Goal: Task Accomplishment & Management: Manage account settings

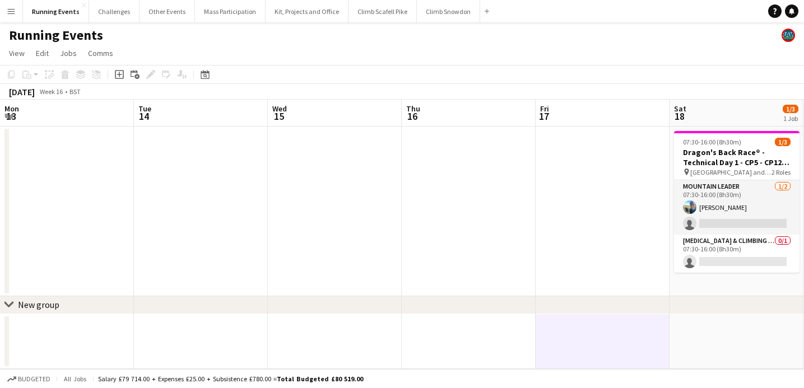
scroll to position [0, 386]
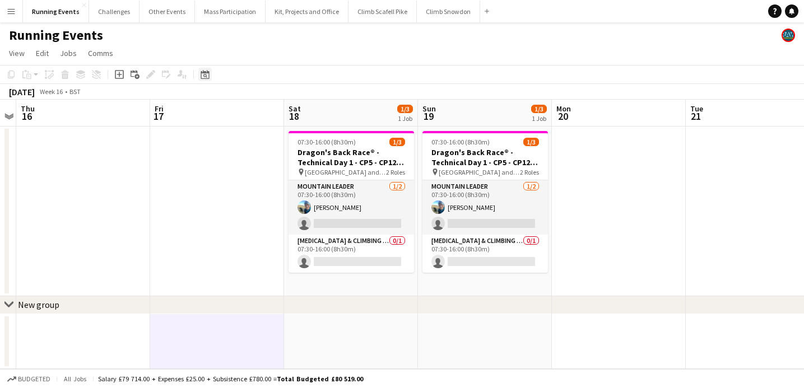
click at [203, 78] on icon at bounding box center [205, 74] width 8 height 9
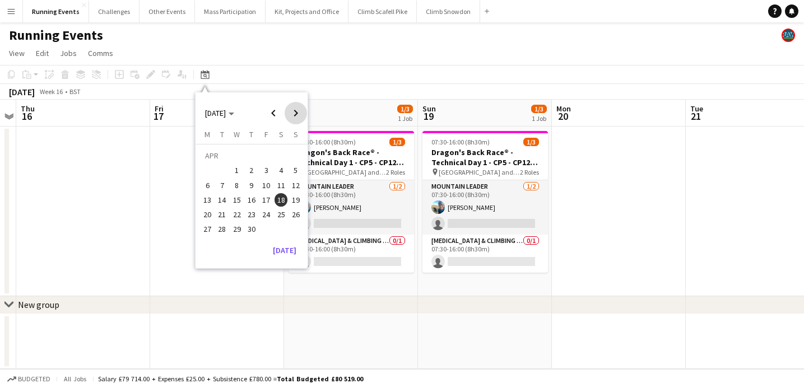
click at [293, 117] on span "Next month" at bounding box center [296, 113] width 22 height 22
click at [291, 215] on span "28" at bounding box center [295, 214] width 13 height 13
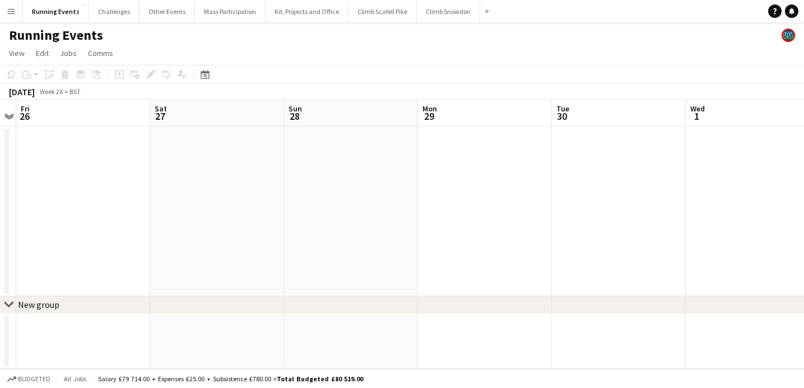
scroll to position [0, 385]
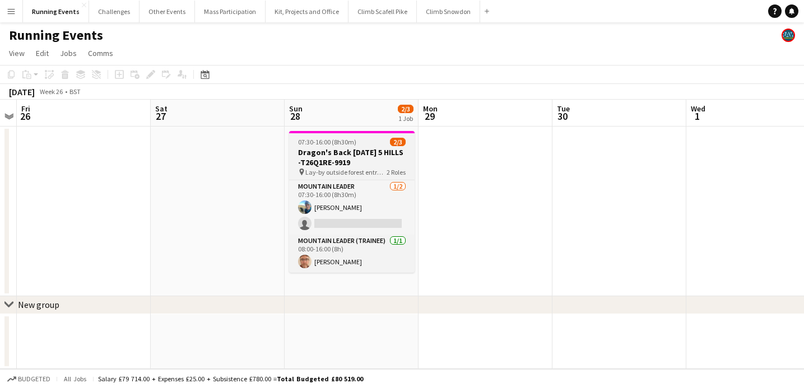
click at [321, 165] on h3 "Dragon's Back [DATE] 5 HILLS -T26Q1RE-9919" at bounding box center [352, 157] width 126 height 20
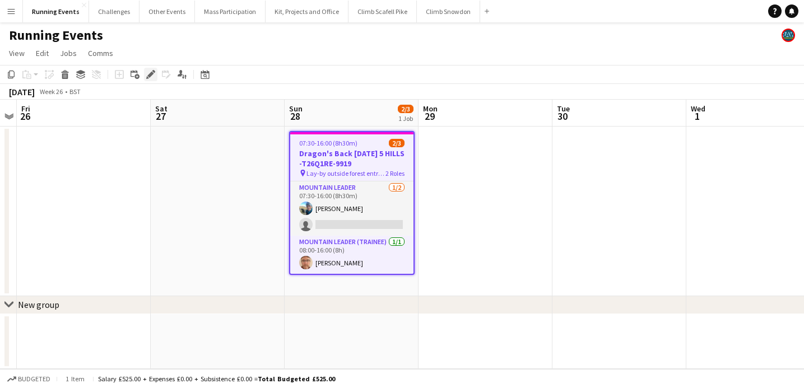
click at [151, 76] on icon "Edit" at bounding box center [150, 74] width 9 height 9
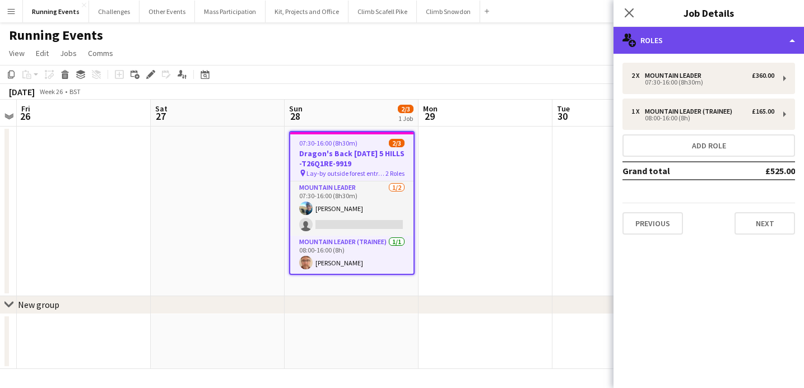
click at [687, 37] on div "multiple-users-add Roles" at bounding box center [709, 40] width 191 height 27
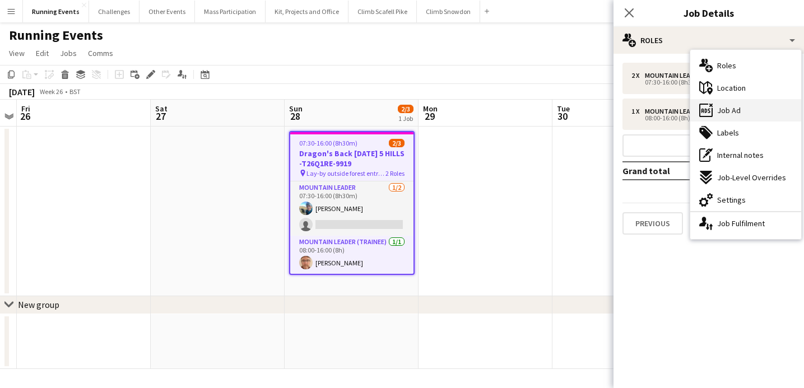
click at [716, 106] on div "ads-window Job Ad" at bounding box center [746, 110] width 111 height 22
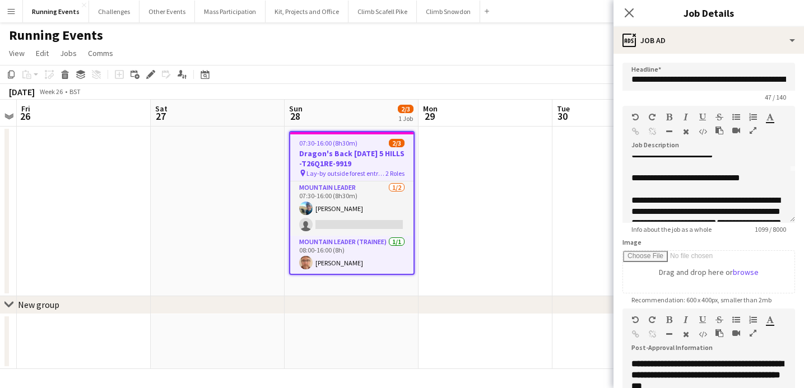
scroll to position [52, 0]
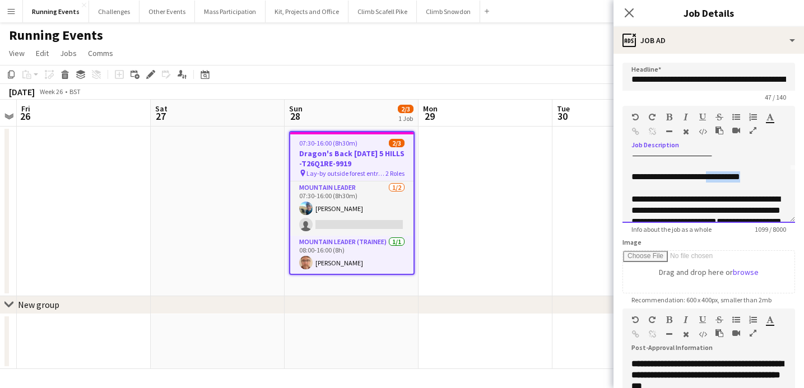
drag, startPoint x: 768, startPoint y: 180, endPoint x: 718, endPoint y: 178, distance: 50.5
click at [718, 178] on span "**********" at bounding box center [686, 177] width 109 height 8
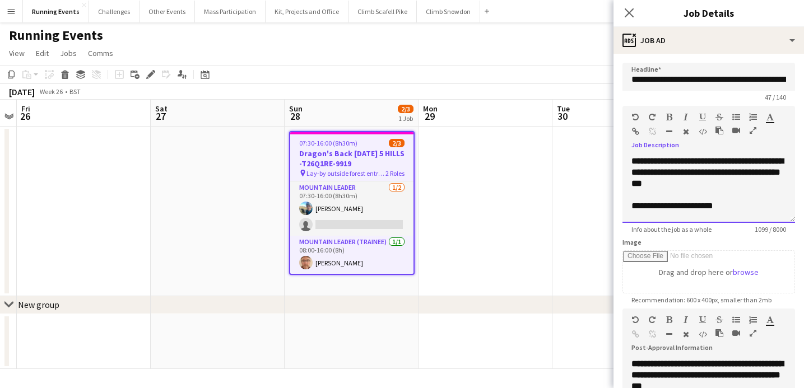
scroll to position [0, 0]
drag, startPoint x: 705, startPoint y: 185, endPoint x: 771, endPoint y: 165, distance: 69.2
click at [771, 165] on div "**********" at bounding box center [709, 173] width 155 height 34
copy b "**********"
click at [627, 11] on icon "Close pop-in" at bounding box center [629, 12] width 11 height 11
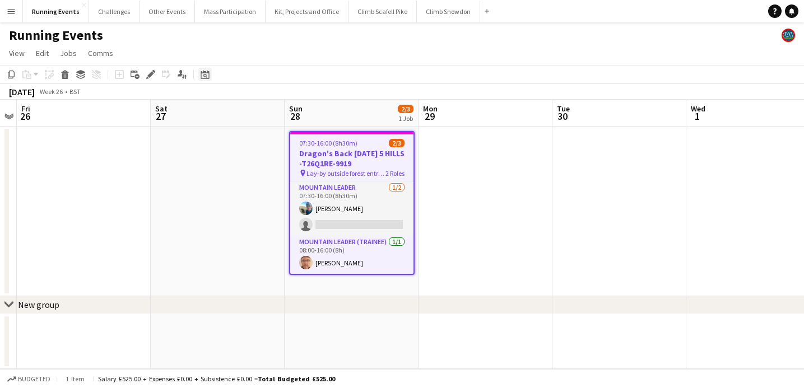
click at [200, 75] on div "Date picker" at bounding box center [204, 74] width 13 height 13
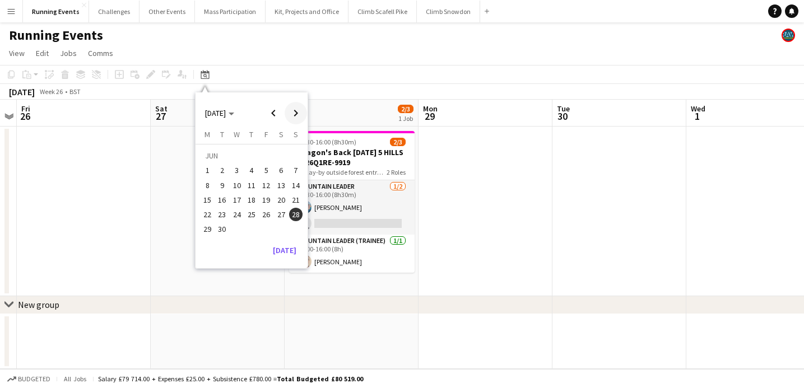
click at [291, 110] on span "Next month" at bounding box center [296, 113] width 22 height 22
click at [283, 184] on span "11" at bounding box center [281, 185] width 13 height 13
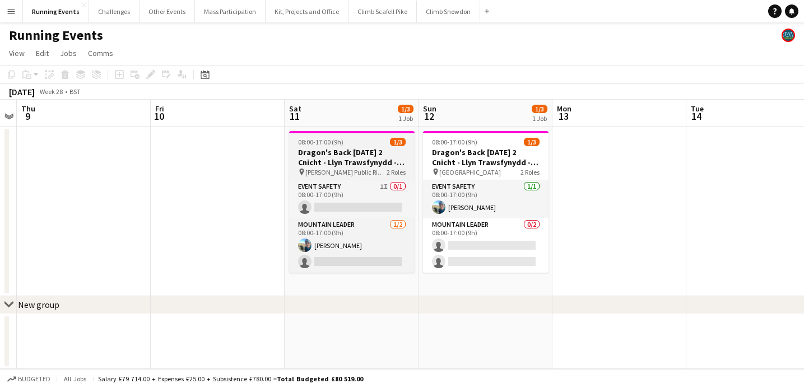
click at [340, 164] on h3 "Dragon's Back [DATE] 2 Cnicht - Llyn Trawsfynydd -T26Q2RE-9883" at bounding box center [352, 157] width 126 height 20
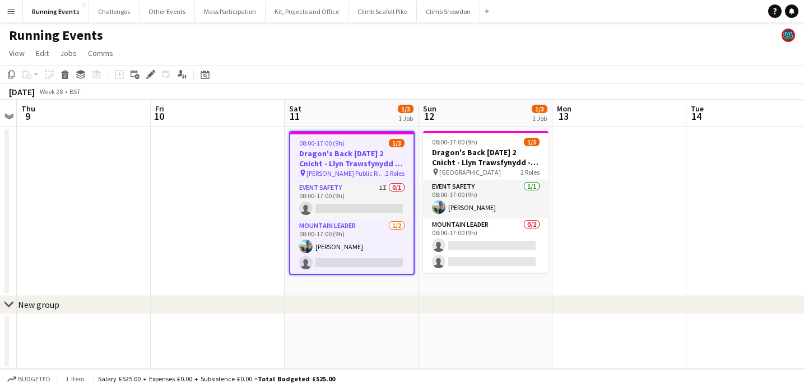
click at [342, 152] on h3 "Dragon's Back [DATE] 2 Cnicht - Llyn Trawsfynydd -T26Q2RE-9883" at bounding box center [351, 159] width 123 height 20
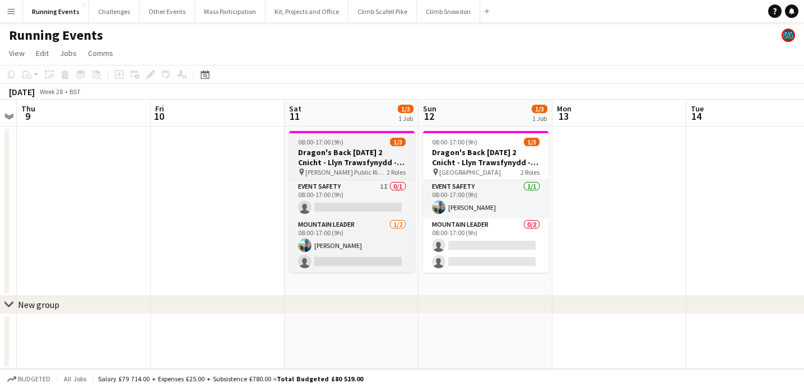
click at [342, 152] on h3 "Dragon's Back [DATE] 2 Cnicht - Llyn Trawsfynydd -T26Q2RE-9883" at bounding box center [352, 157] width 126 height 20
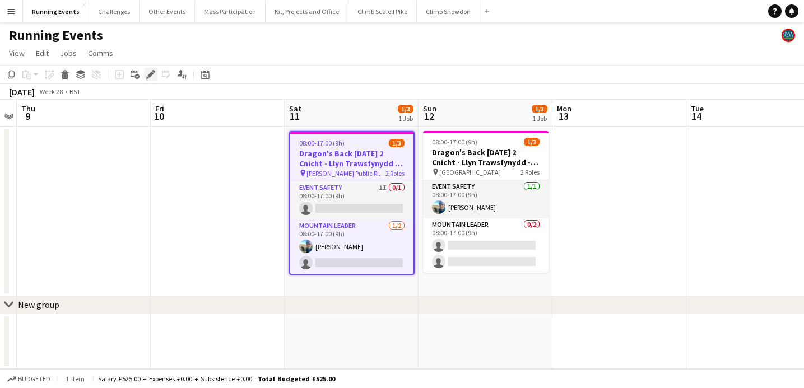
click at [149, 75] on icon at bounding box center [150, 75] width 6 height 6
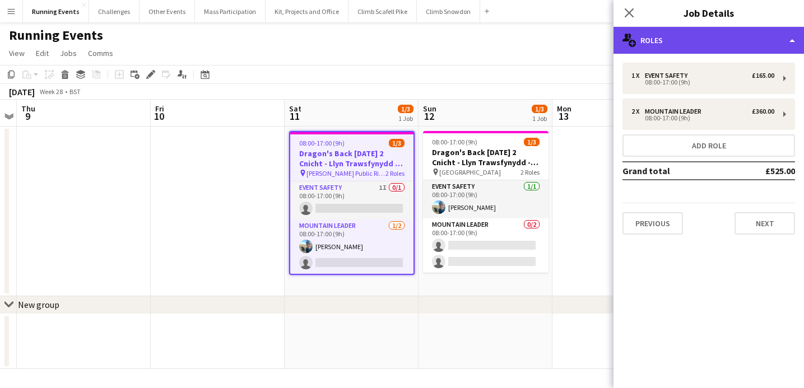
click at [689, 38] on div "multiple-users-add Roles" at bounding box center [709, 40] width 191 height 27
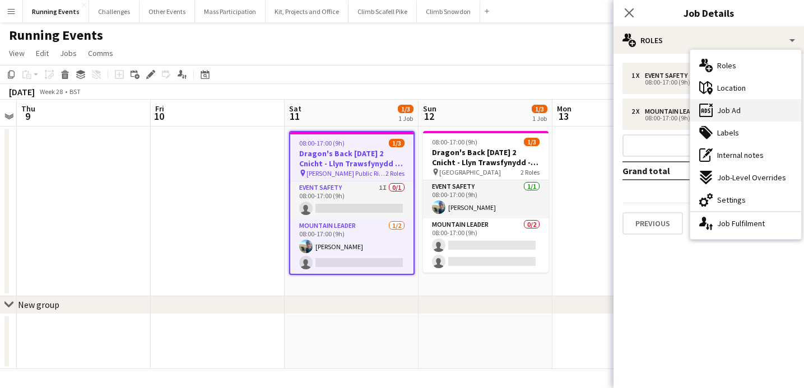
click at [720, 112] on span "Job Ad" at bounding box center [730, 110] width 24 height 10
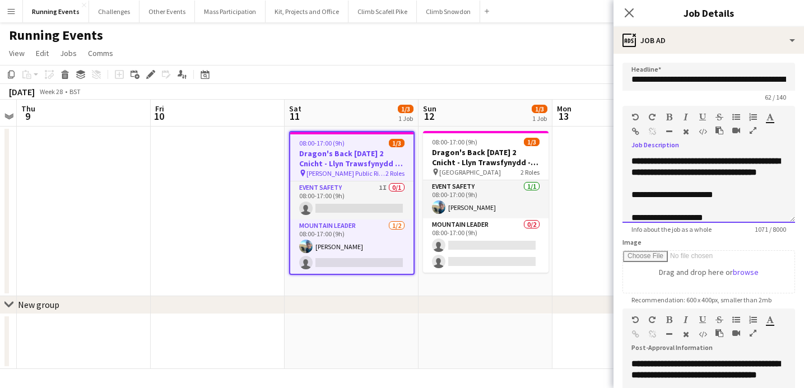
drag, startPoint x: 747, startPoint y: 162, endPoint x: 755, endPoint y: 188, distance: 27.5
click at [755, 178] on div "**********" at bounding box center [709, 167] width 155 height 22
copy div "**********"
click at [753, 189] on div at bounding box center [709, 183] width 155 height 11
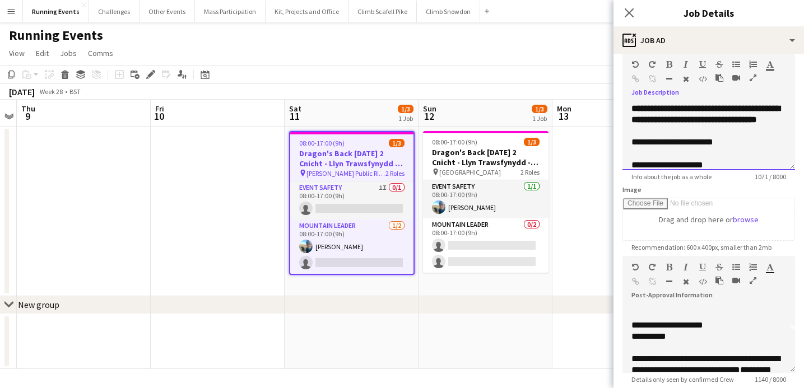
scroll to position [44, 0]
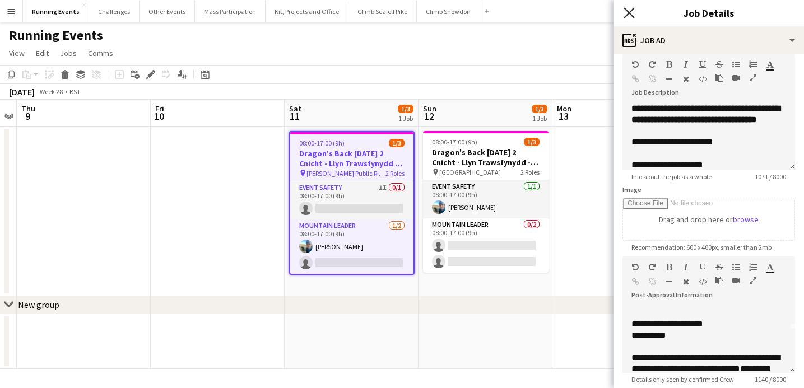
click at [631, 11] on icon at bounding box center [629, 12] width 11 height 11
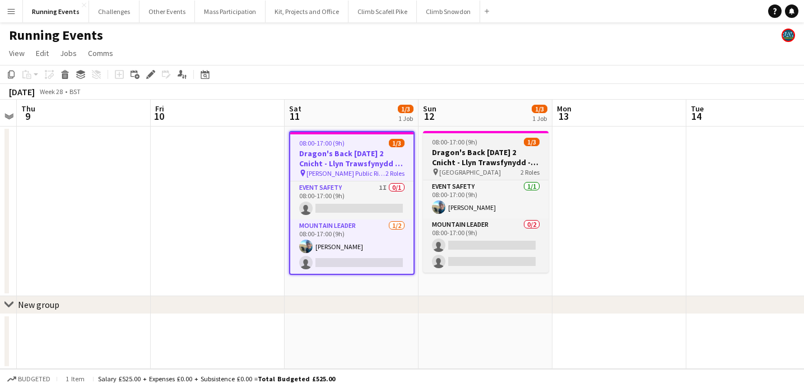
click at [489, 152] on h3 "Dragon's Back [DATE] 2 Cnicht - Llyn Trawsfynydd -T26Q2RE-9883" at bounding box center [486, 157] width 126 height 20
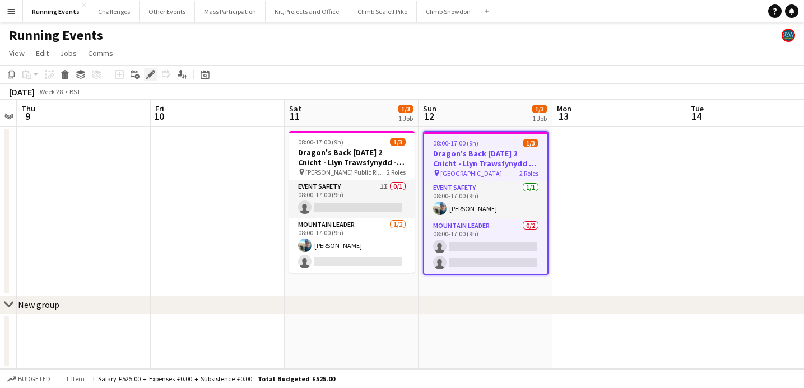
click at [153, 77] on icon "Edit" at bounding box center [150, 74] width 9 height 9
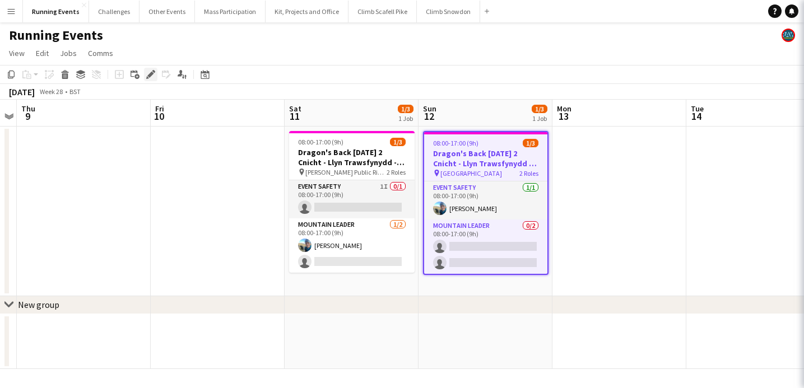
type input "**********"
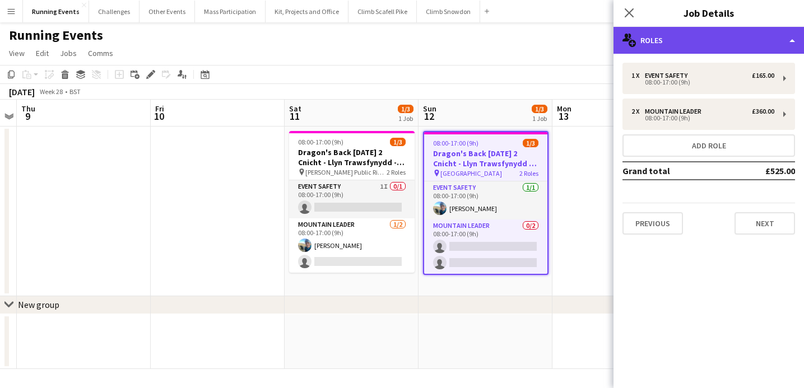
click at [683, 45] on div "multiple-users-add Roles" at bounding box center [709, 40] width 191 height 27
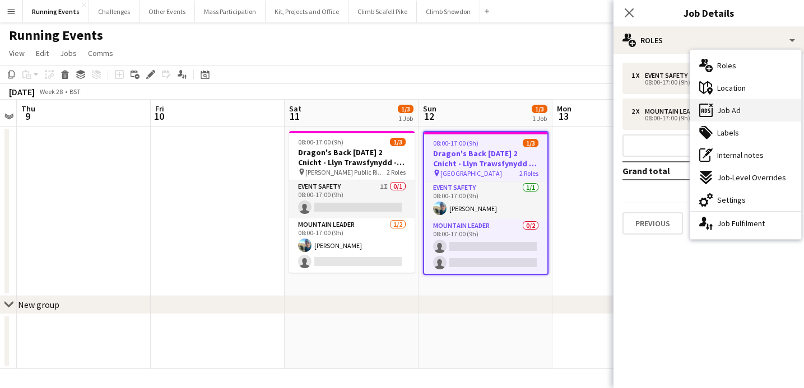
click at [738, 114] on span "Job Ad" at bounding box center [730, 110] width 24 height 10
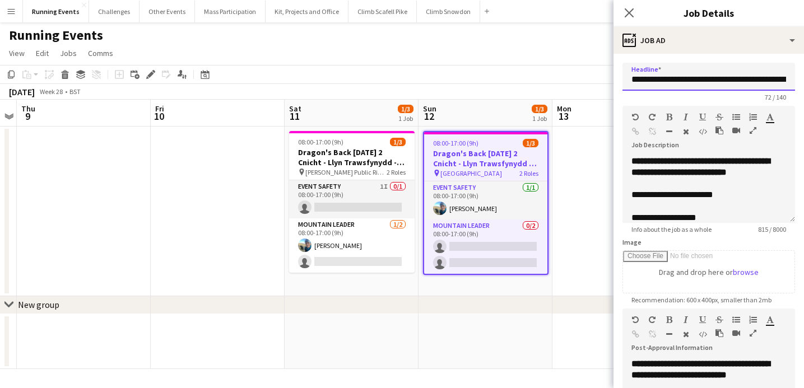
drag, startPoint x: 738, startPoint y: 80, endPoint x: 804, endPoint y: 80, distance: 66.1
click at [804, 80] on form "**********" at bounding box center [709, 309] width 191 height 492
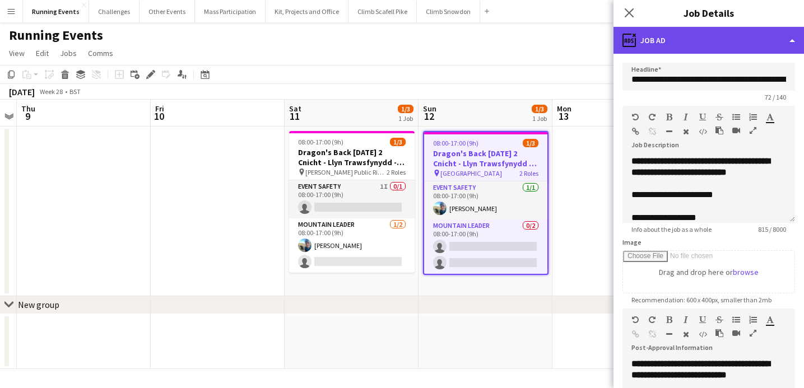
click at [743, 44] on div "ads-window Job Ad" at bounding box center [709, 40] width 191 height 27
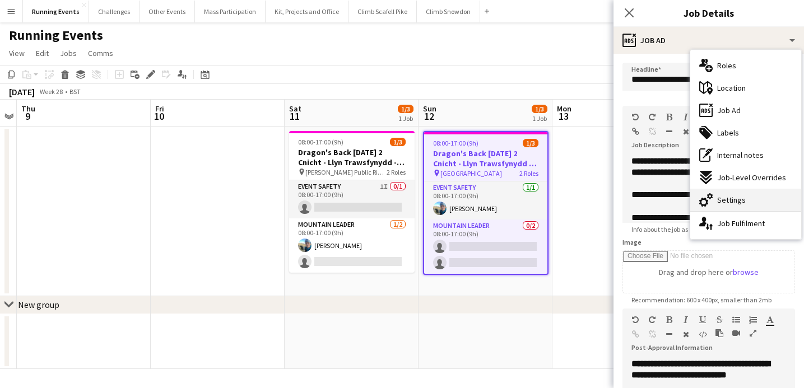
click at [766, 197] on div "cog-double-3 Settings" at bounding box center [746, 200] width 111 height 22
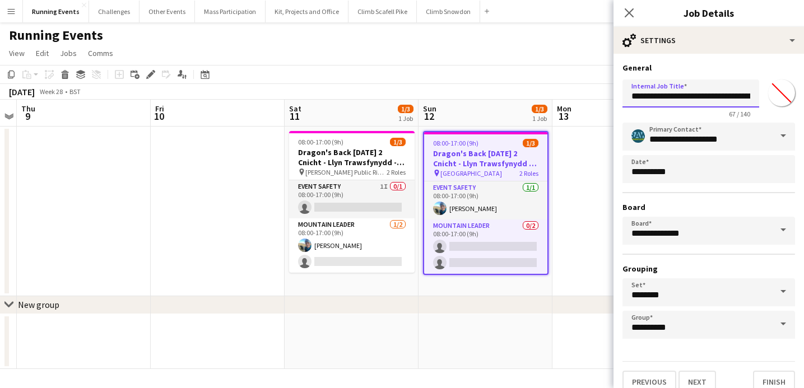
drag, startPoint x: 633, startPoint y: 99, endPoint x: 791, endPoint y: 101, distance: 157.5
click at [791, 101] on div "**********" at bounding box center [709, 96] width 173 height 43
paste input "text"
type input "**********"
click at [766, 374] on button "Finish" at bounding box center [774, 382] width 42 height 22
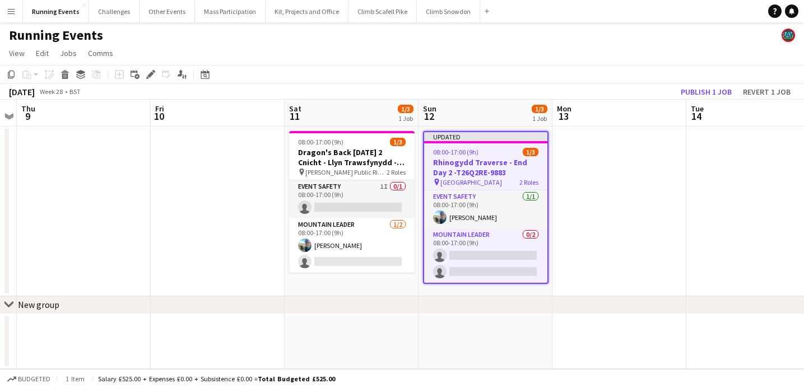
click at [619, 216] on app-date-cell at bounding box center [620, 212] width 134 height 170
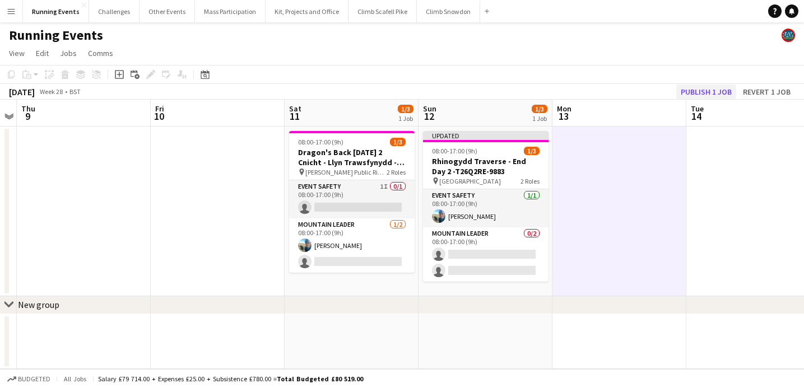
click at [719, 91] on button "Publish 1 job" at bounding box center [707, 92] width 60 height 15
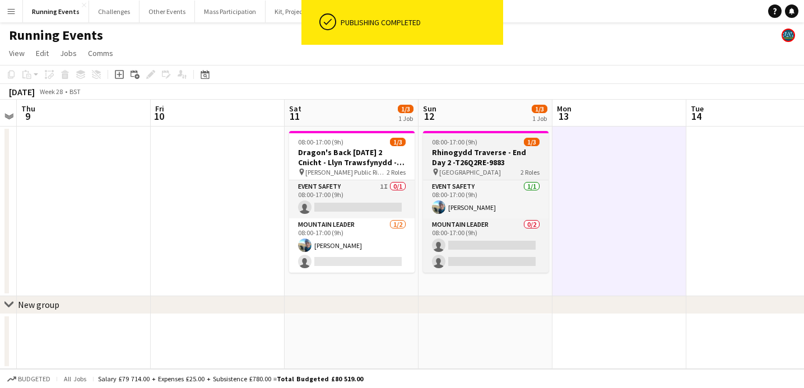
click at [495, 164] on h3 "Rhinogydd Traverse - End Day 2 -T26Q2RE-9883" at bounding box center [486, 157] width 126 height 20
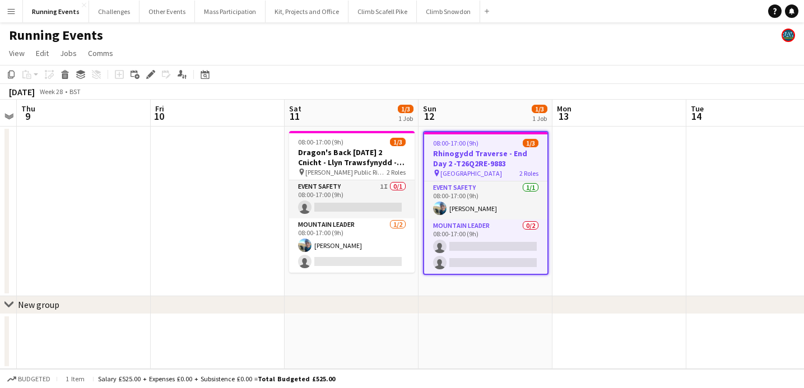
click at [473, 166] on h3 "Rhinogydd Traverse - End Day 2 -T26Q2RE-9883" at bounding box center [485, 159] width 123 height 20
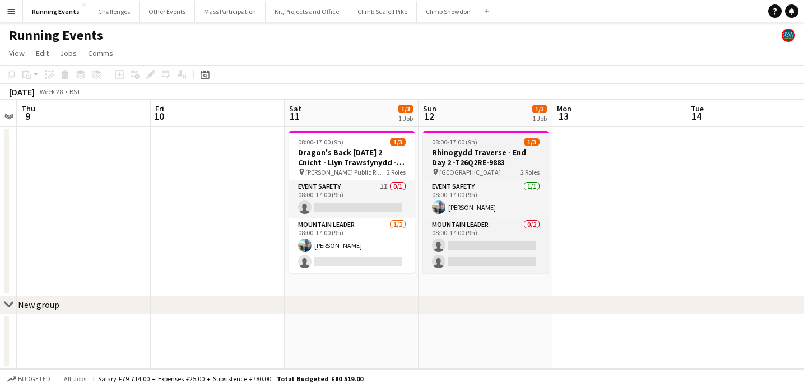
click at [473, 165] on h3 "Rhinogydd Traverse - End Day 2 -T26Q2RE-9883" at bounding box center [486, 157] width 126 height 20
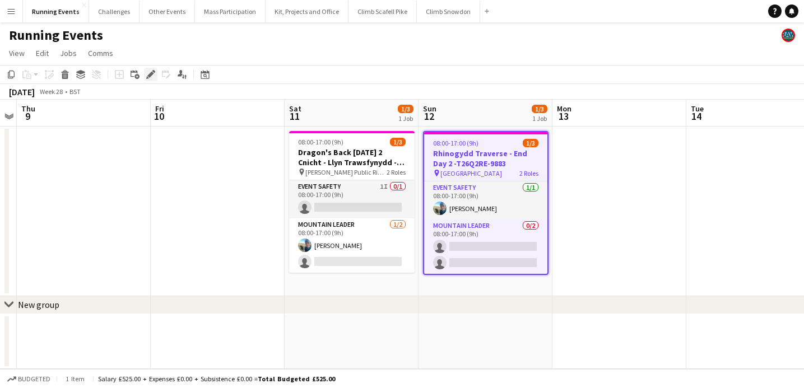
click at [148, 76] on icon at bounding box center [150, 75] width 6 height 6
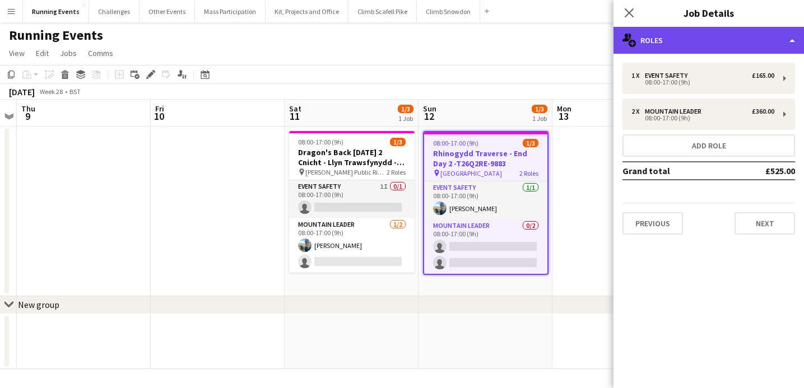
click at [730, 45] on div "multiple-users-add Roles" at bounding box center [709, 40] width 191 height 27
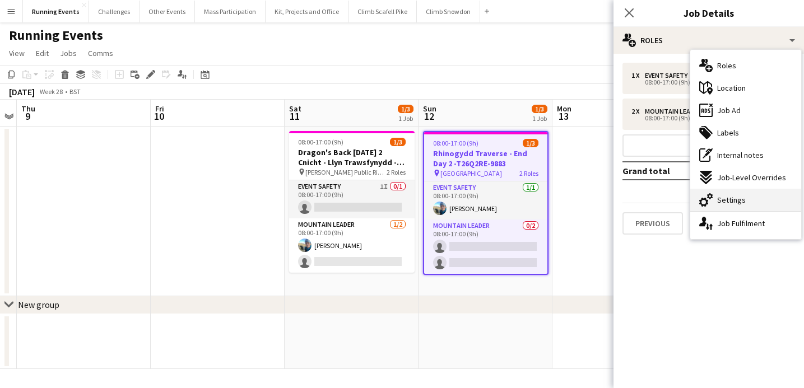
click at [719, 196] on span "Settings" at bounding box center [732, 200] width 29 height 10
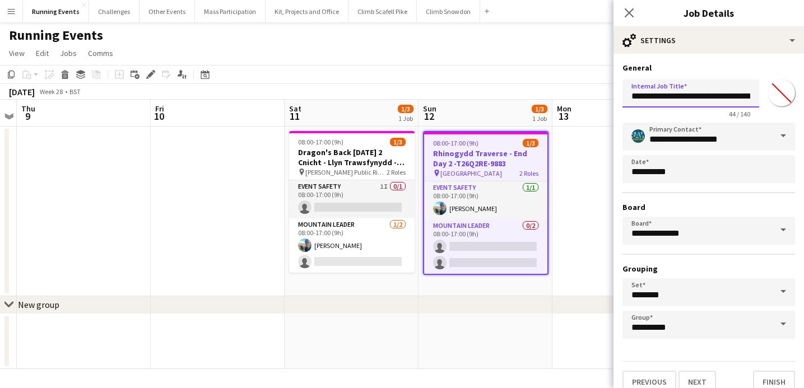
click at [633, 96] on input "**********" at bounding box center [691, 94] width 137 height 28
type input "**********"
click at [769, 376] on button "Finish" at bounding box center [774, 382] width 42 height 22
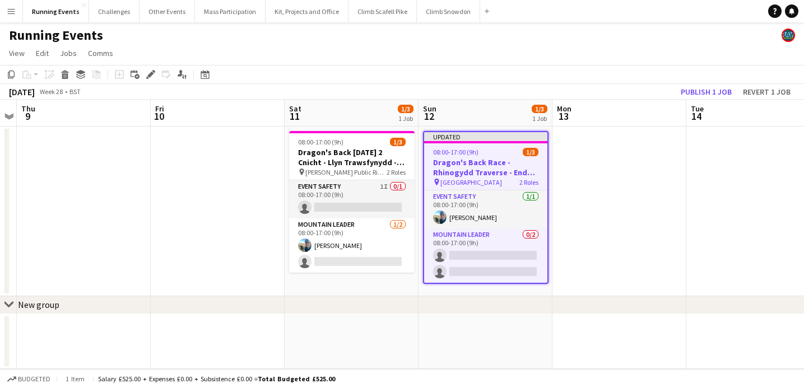
click at [635, 270] on app-date-cell at bounding box center [620, 212] width 134 height 170
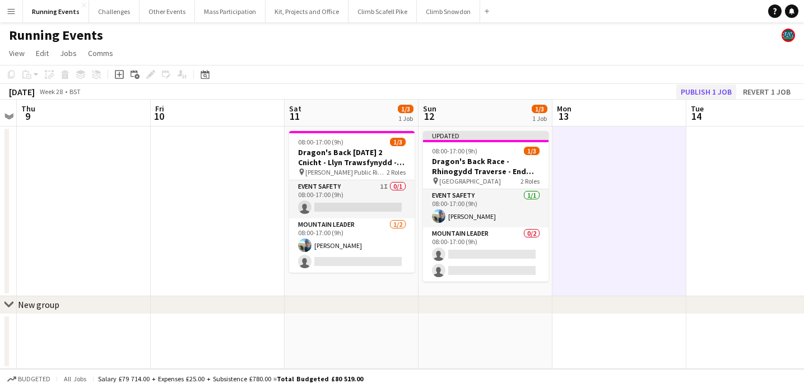
click at [714, 91] on button "Publish 1 job" at bounding box center [707, 92] width 60 height 15
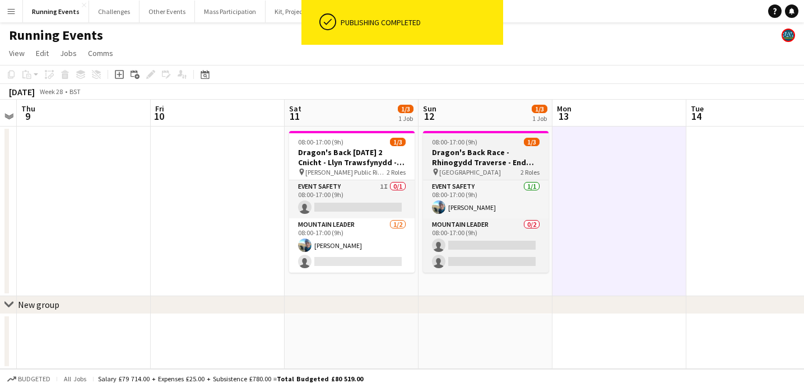
click at [488, 162] on h3 "Dragon's Back Race - Rhinogydd Traverse - End Day 2 -T26Q2RE-9883" at bounding box center [486, 157] width 126 height 20
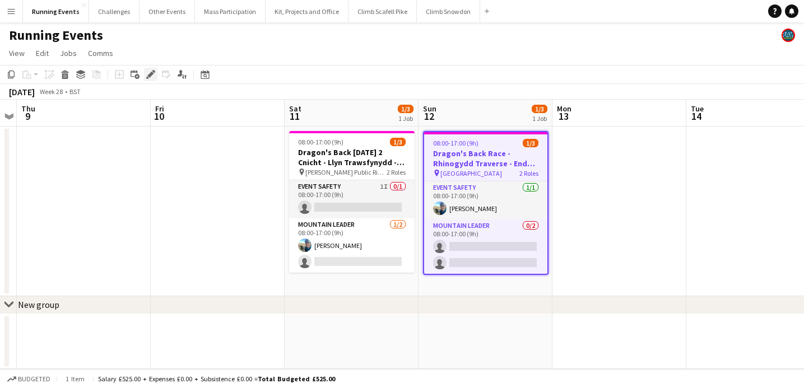
click at [151, 74] on icon at bounding box center [150, 75] width 6 height 6
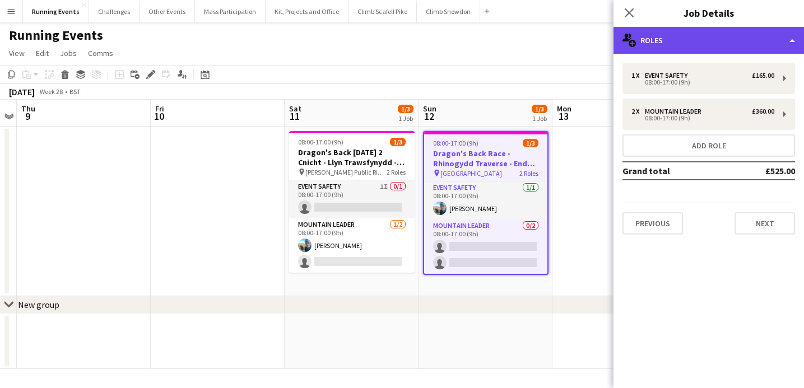
click at [706, 46] on div "multiple-users-add Roles" at bounding box center [709, 40] width 191 height 27
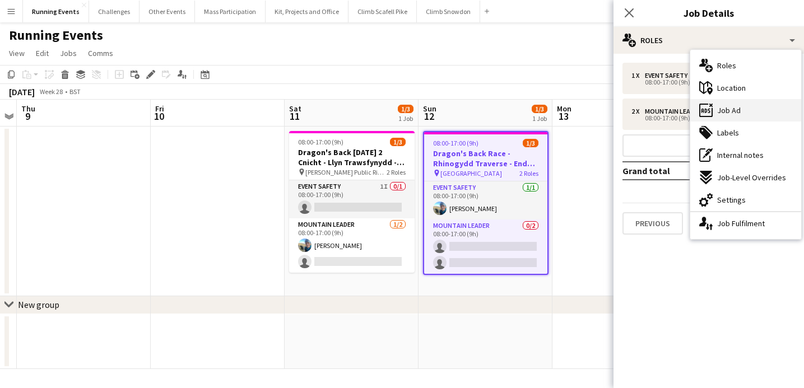
click at [738, 110] on span "Job Ad" at bounding box center [730, 110] width 24 height 10
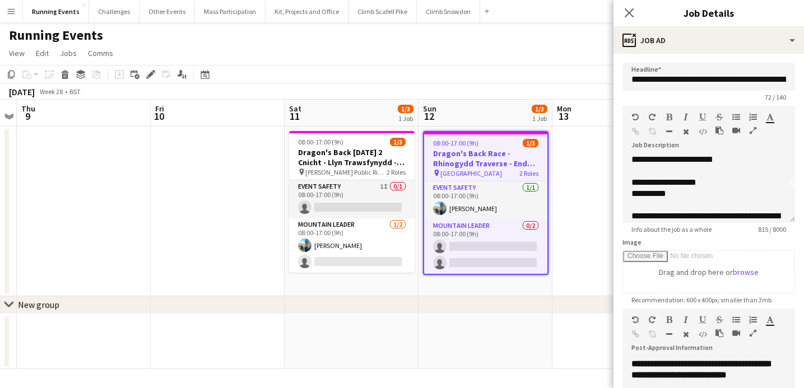
scroll to position [62, 0]
